Goal: Complete application form: Complete application form

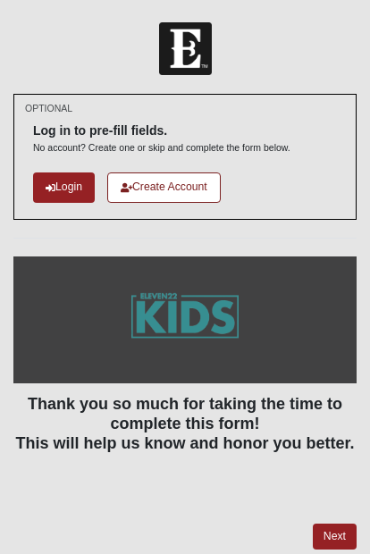
scroll to position [46, 0]
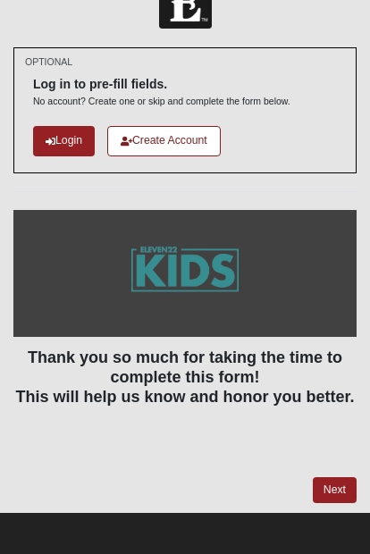
click at [350, 477] on link "Next" at bounding box center [335, 490] width 44 height 26
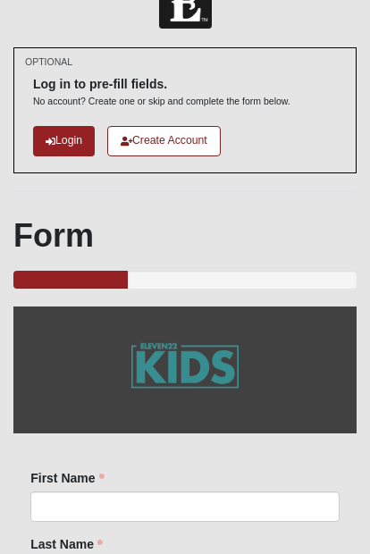
scroll to position [47, 0]
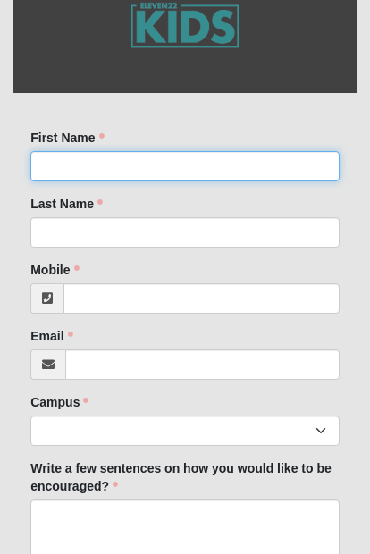
click at [302, 163] on input "First Name" at bounding box center [184, 166] width 309 height 30
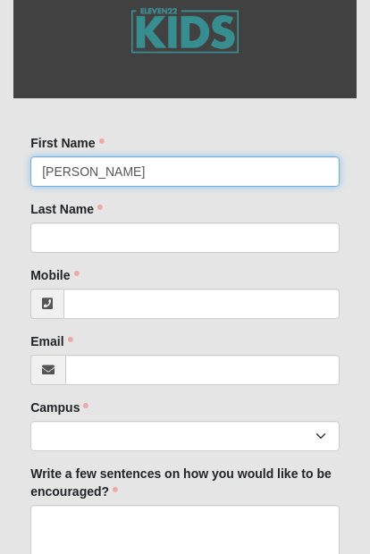
type input "[PERSON_NAME]"
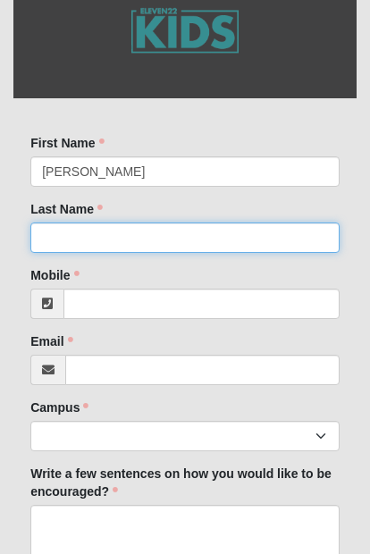
click at [58, 233] on input "Last Name" at bounding box center [184, 238] width 309 height 30
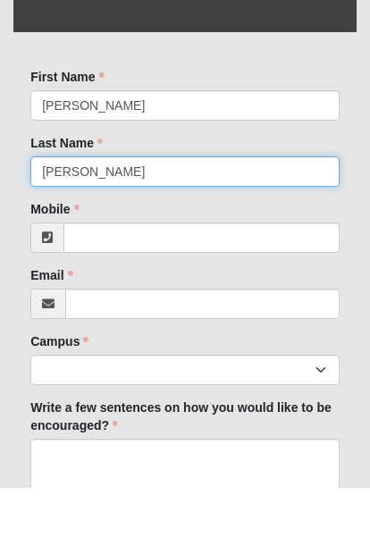
type input "[PERSON_NAME]"
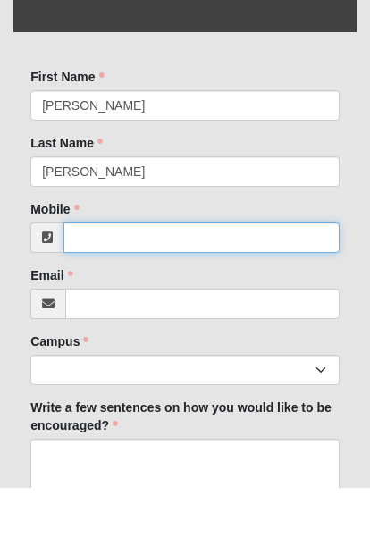
click at [94, 289] on input "Mobile" at bounding box center [201, 304] width 276 height 30
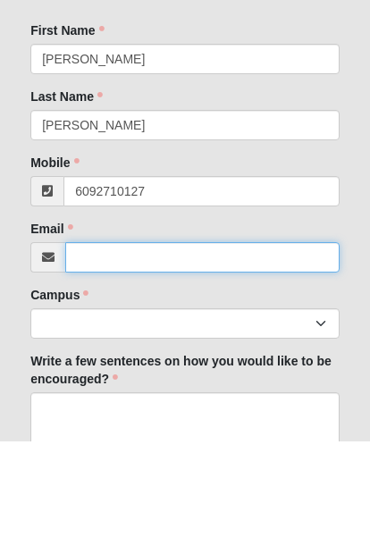
click at [93, 355] on input "Email" at bounding box center [202, 370] width 274 height 30
type input "[PHONE_NUMBER]"
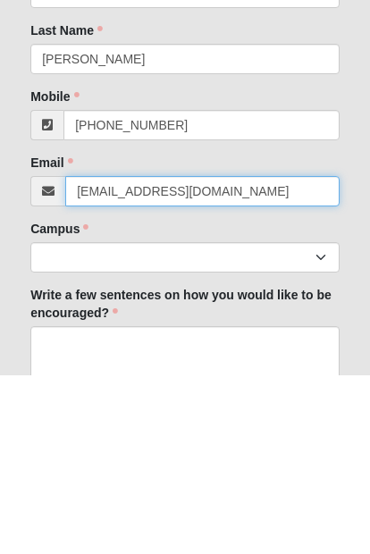
type input "[EMAIL_ADDRESS][DOMAIN_NAME]"
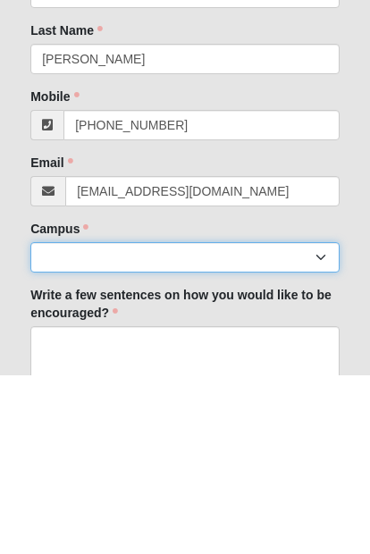
click at [72, 421] on select "[GEOGRAPHIC_DATA] [GEOGRAPHIC_DATA] (Coming Soon) Eleven22 Online [PERSON_NAME]…" at bounding box center [184, 436] width 309 height 30
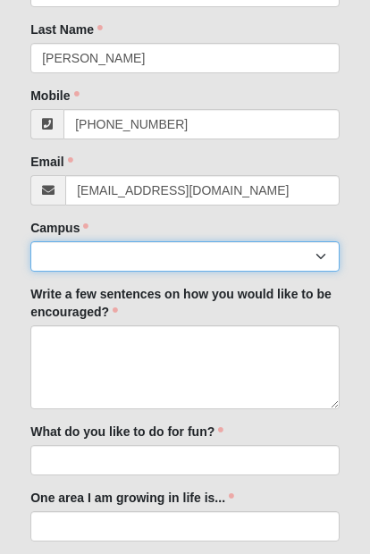
select select "11"
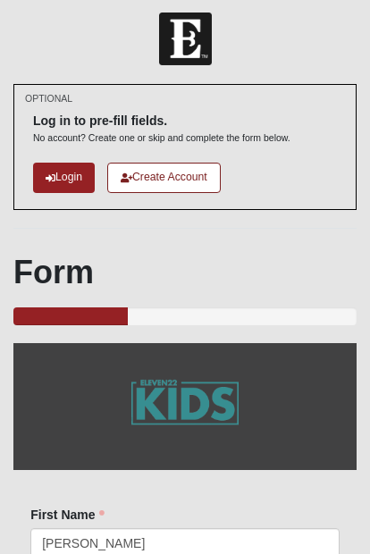
scroll to position [0, 0]
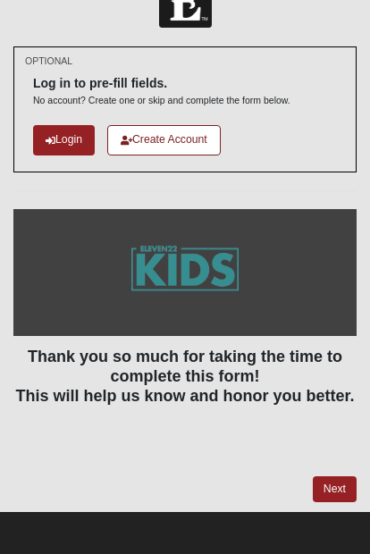
scroll to position [46, 0]
